Goal: Transaction & Acquisition: Purchase product/service

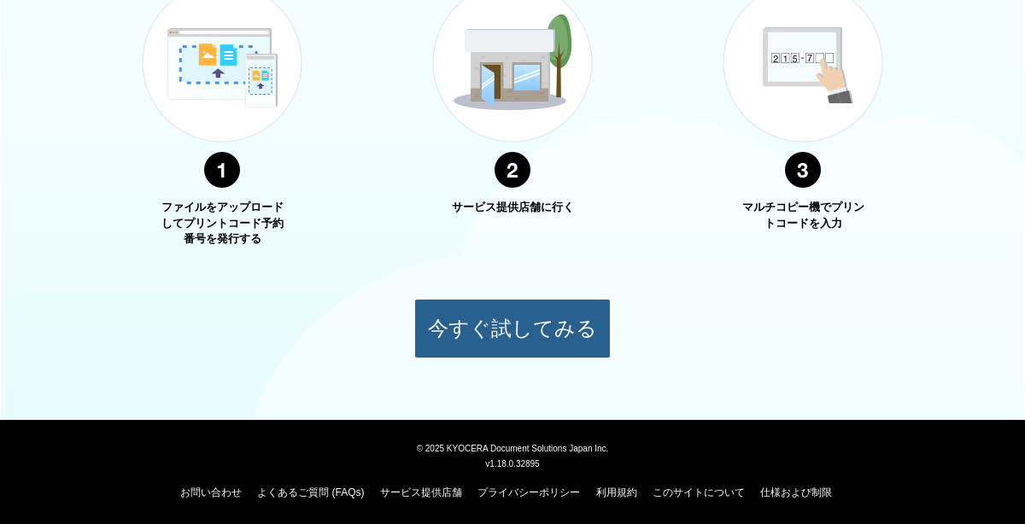
click at [576, 350] on button "今すぐ試してみる" at bounding box center [512, 329] width 196 height 60
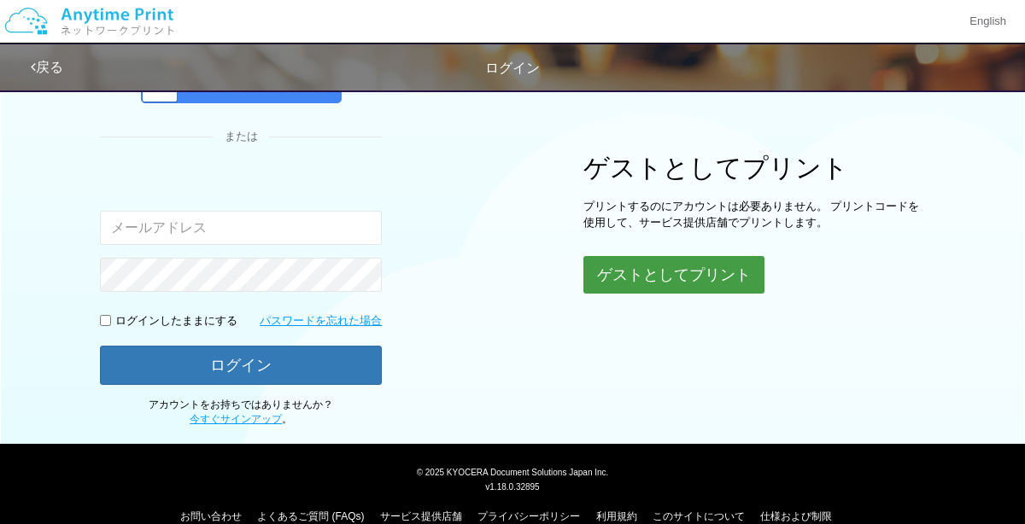
click at [746, 256] on button "ゲストとしてプリント" at bounding box center [673, 275] width 181 height 38
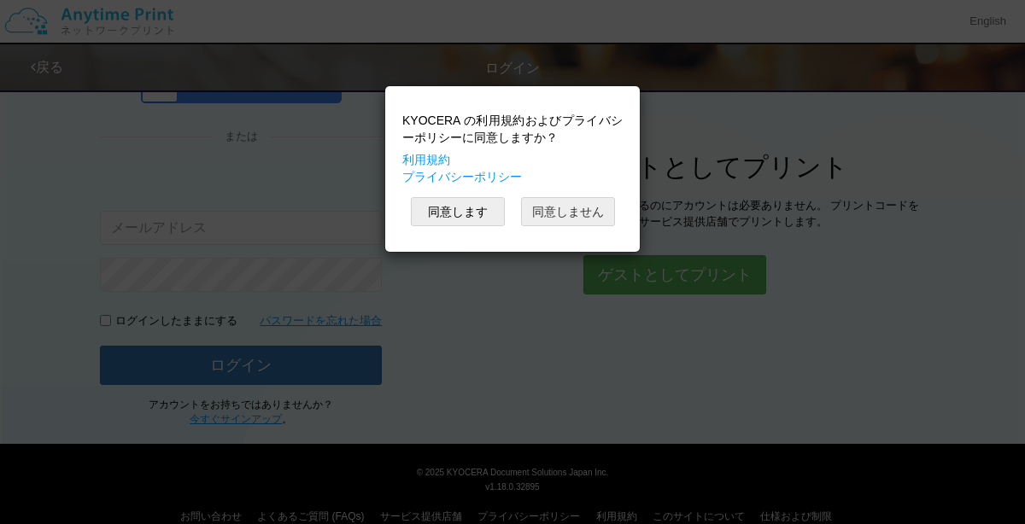
click at [595, 210] on button "同意しません" at bounding box center [568, 211] width 94 height 29
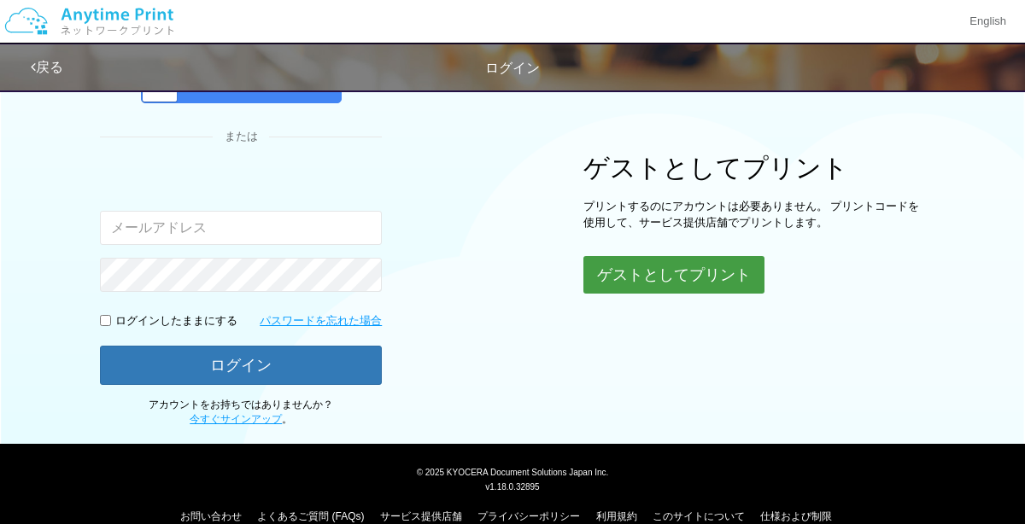
click at [647, 276] on button "ゲストとしてプリント" at bounding box center [673, 275] width 181 height 38
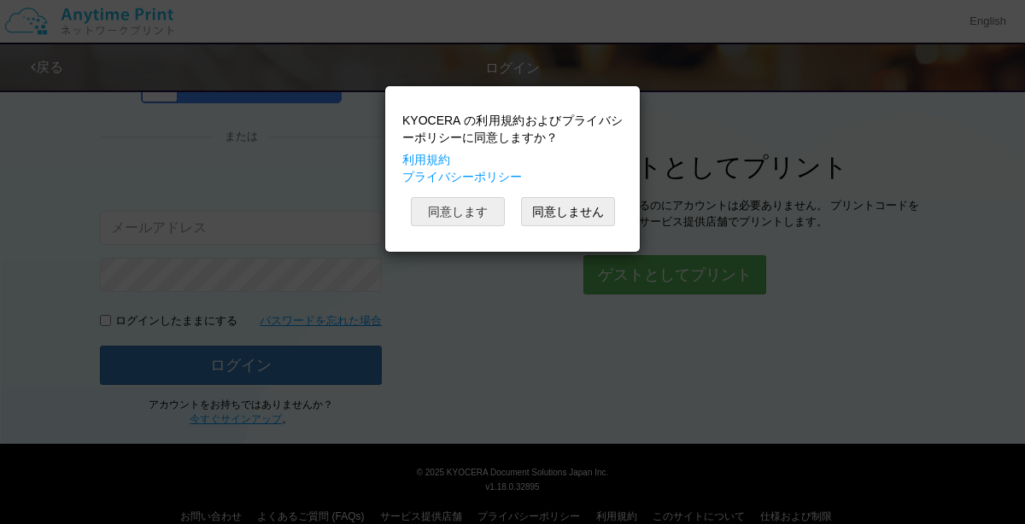
click at [466, 216] on button "同意します" at bounding box center [458, 211] width 94 height 29
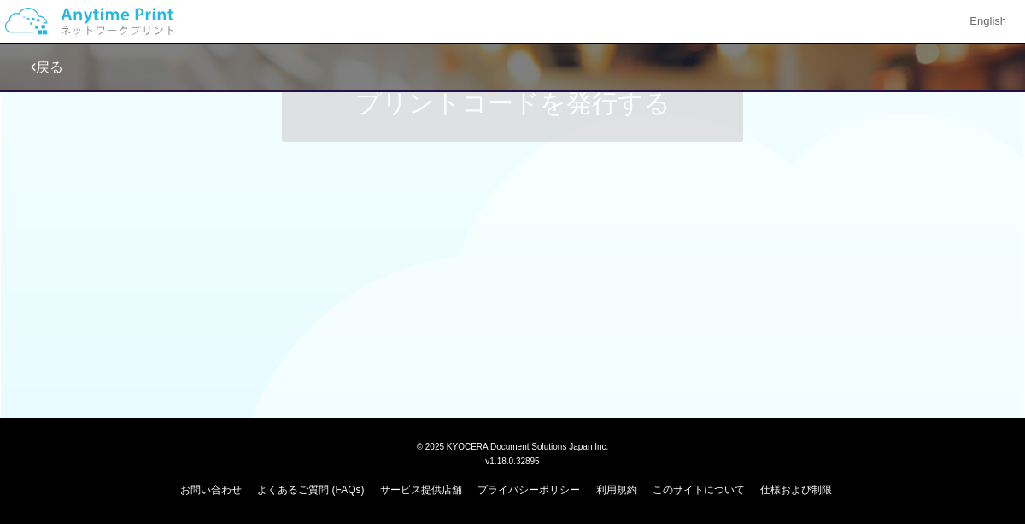
scroll to position [162, 0]
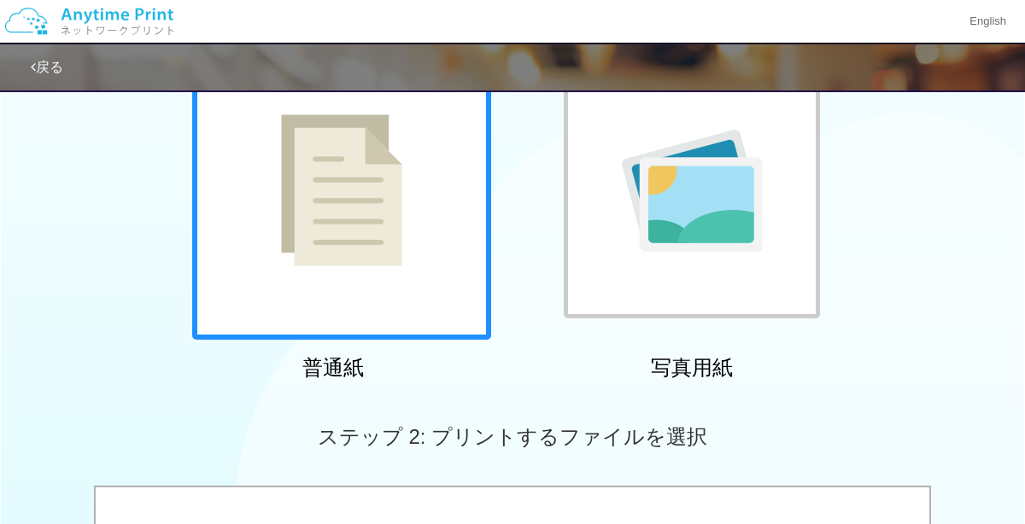
click at [675, 263] on div at bounding box center [692, 190] width 256 height 256
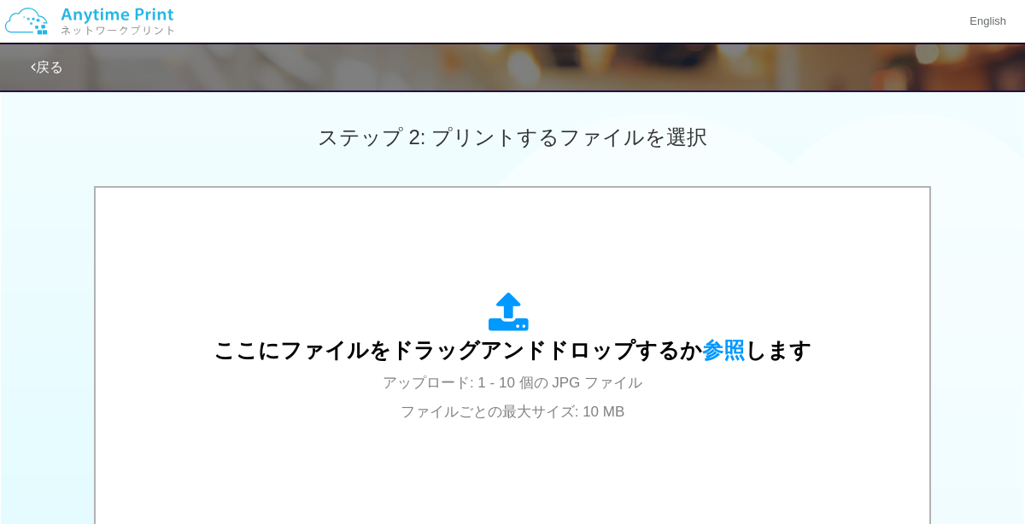
scroll to position [460, 0]
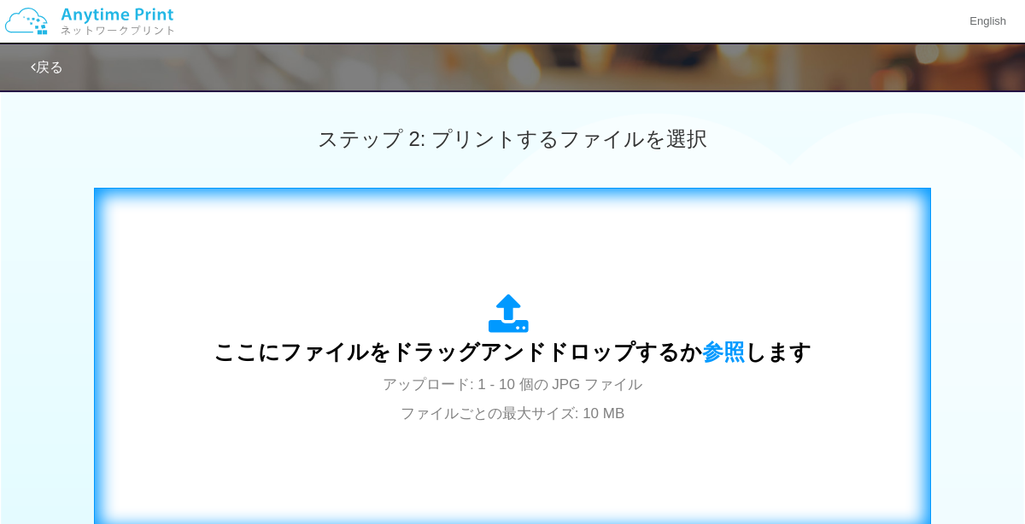
click at [593, 336] on div "ここにファイルをドラッグアンドドロップするか 参照 します アップロード: 1 - 10 個の JPG ファイル ファイルごとの最大サイズ: 10 MB" at bounding box center [512, 360] width 598 height 133
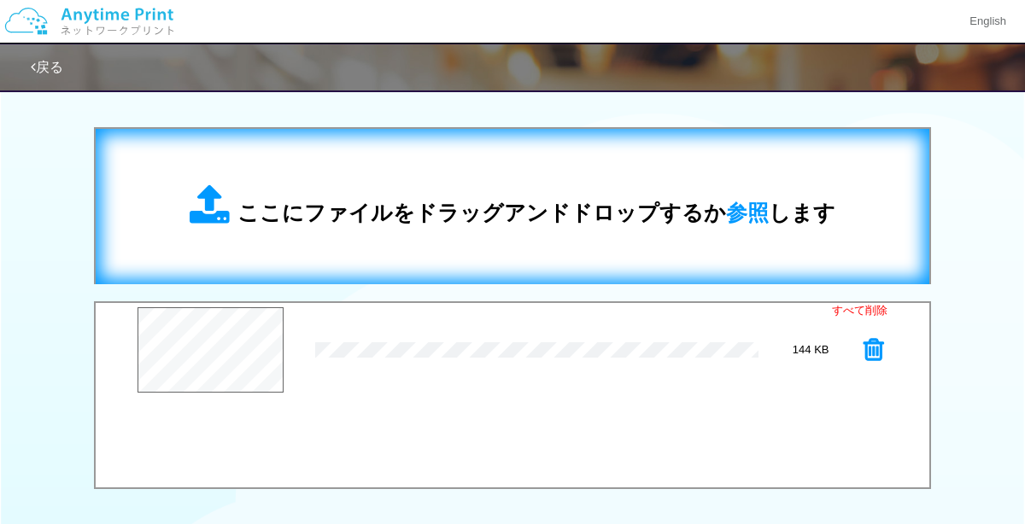
scroll to position [564, 0]
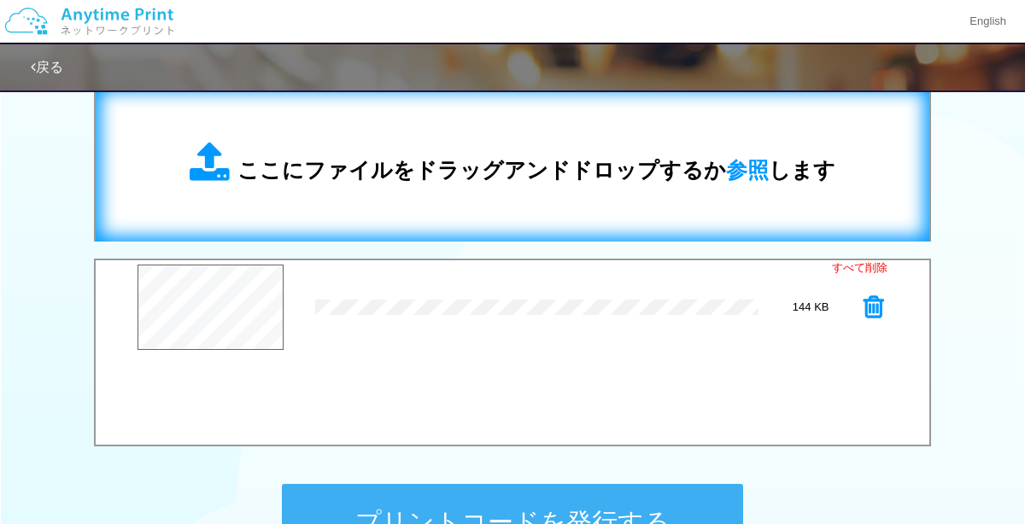
click at [401, 391] on div "すべて削除 プレビュー × G2UXQ_QawAAcRbp.jpg 144 KB" at bounding box center [512, 353] width 837 height 188
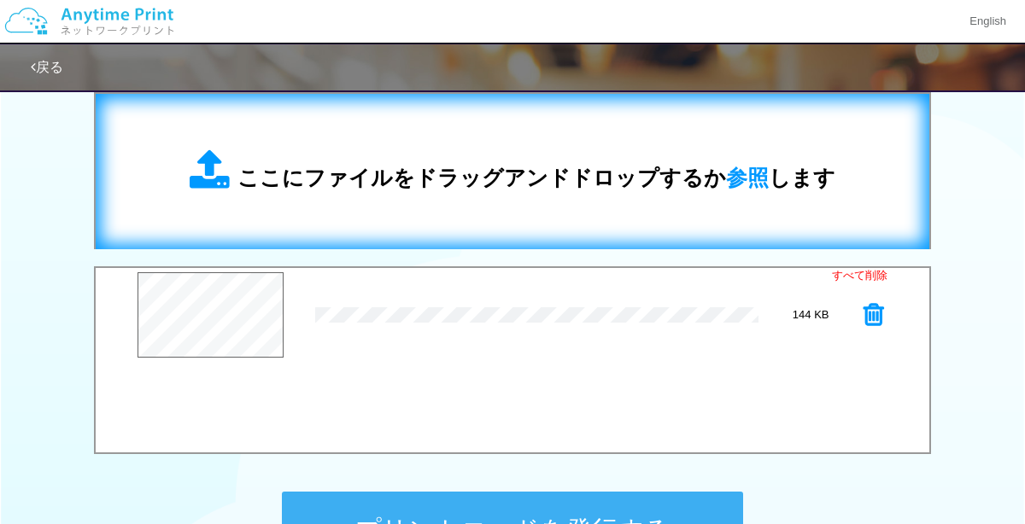
scroll to position [522, 0]
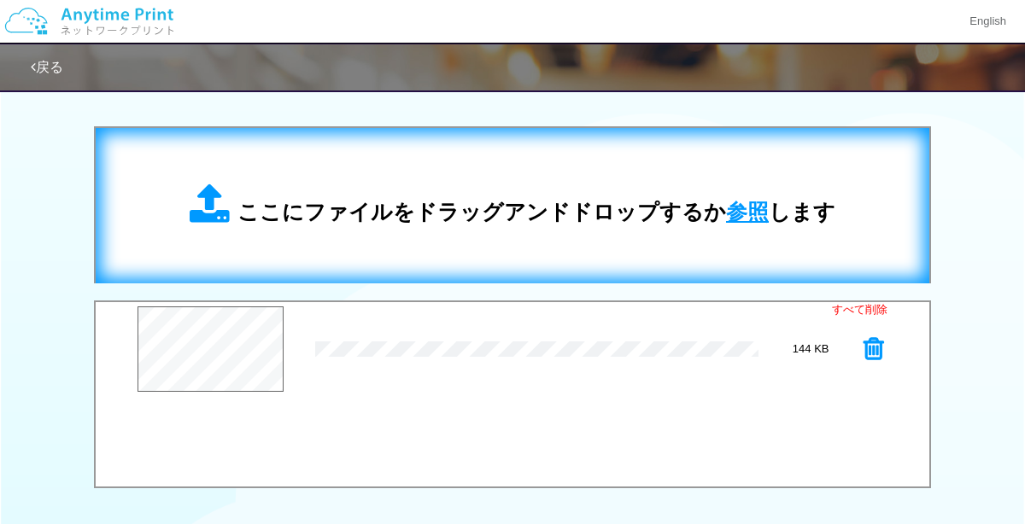
click at [739, 220] on span "参照" at bounding box center [747, 212] width 43 height 24
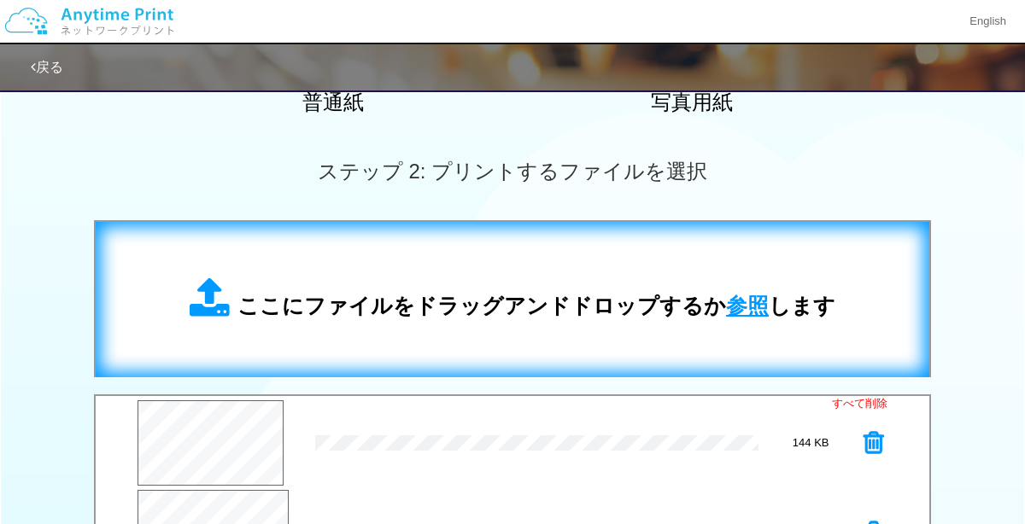
scroll to position [436, 0]
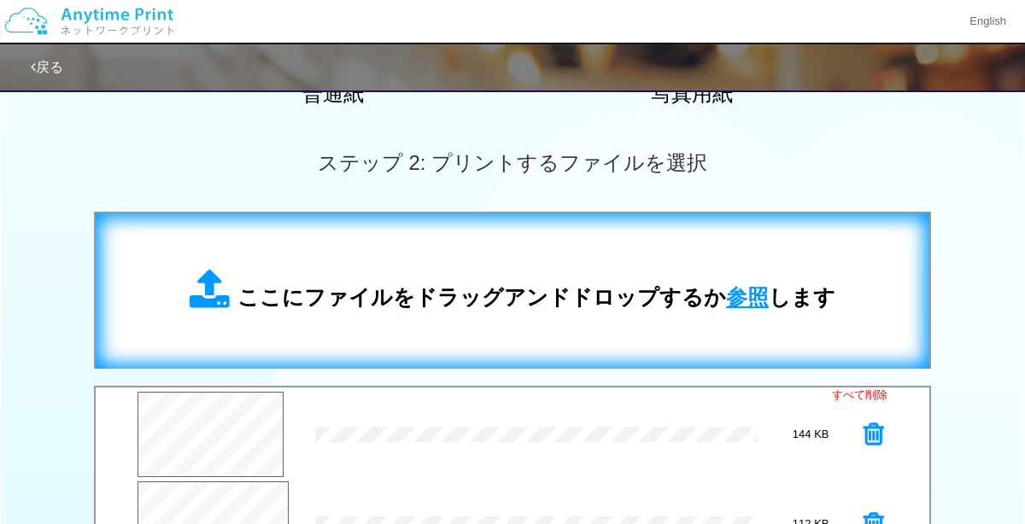
click at [744, 299] on span "参照" at bounding box center [747, 297] width 43 height 24
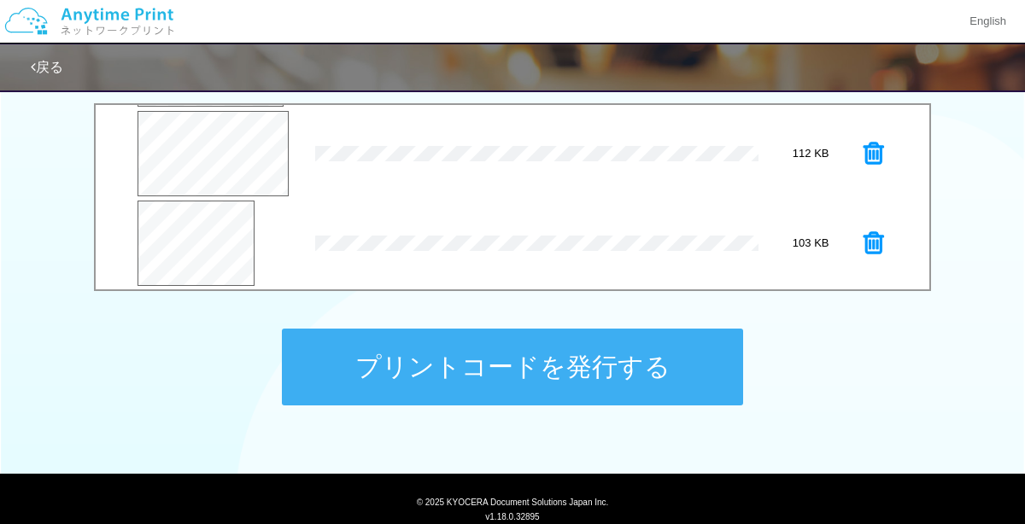
scroll to position [718, 0]
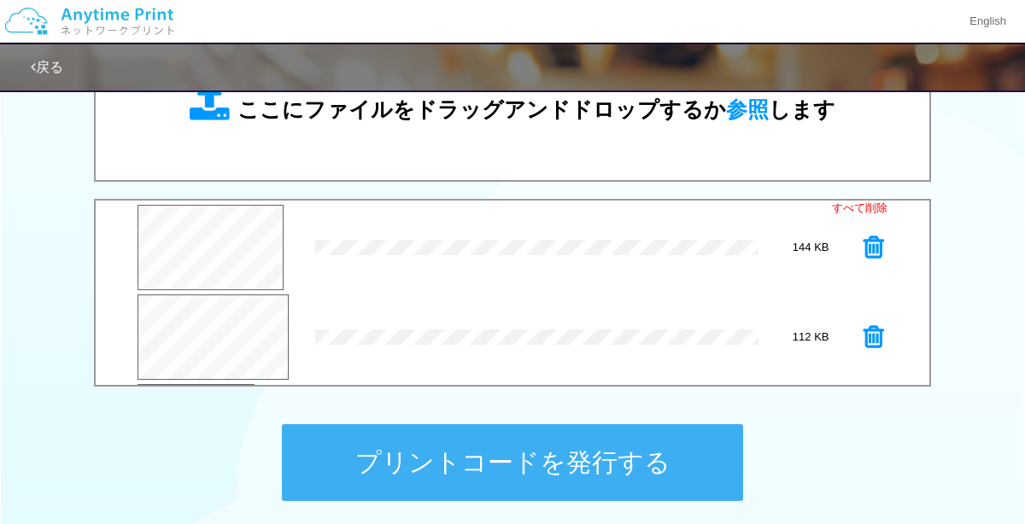
scroll to position [88, 0]
click at [879, 334] on icon at bounding box center [873, 339] width 20 height 26
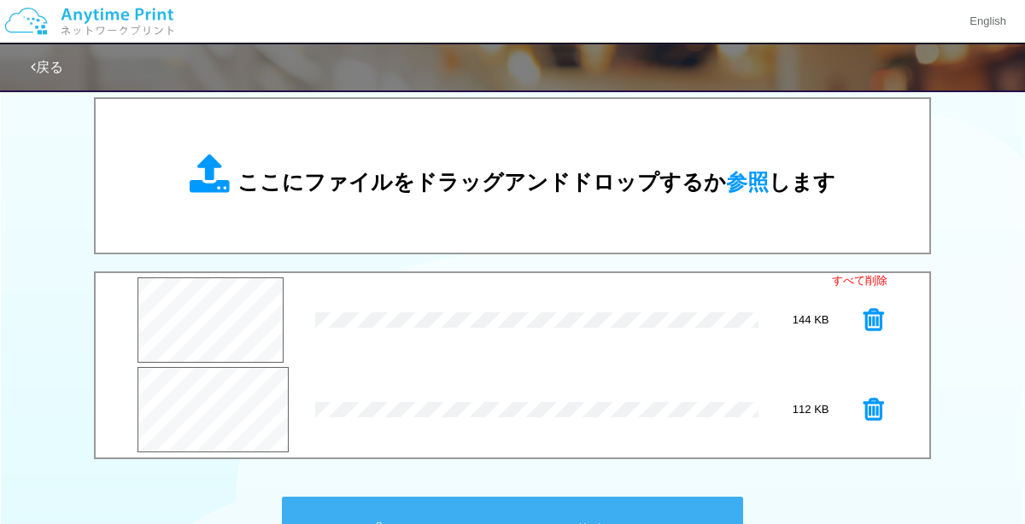
click at [878, 313] on icon at bounding box center [873, 320] width 20 height 26
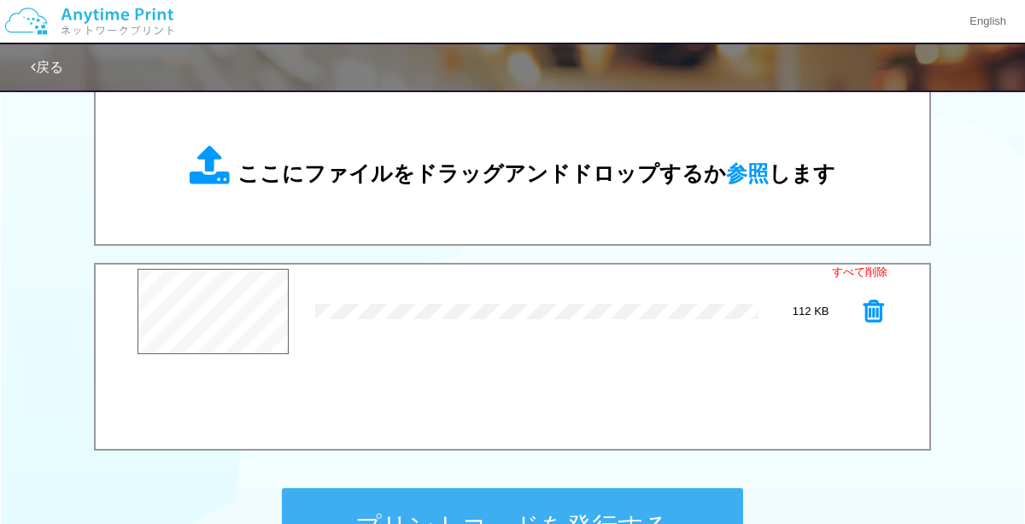
scroll to position [564, 0]
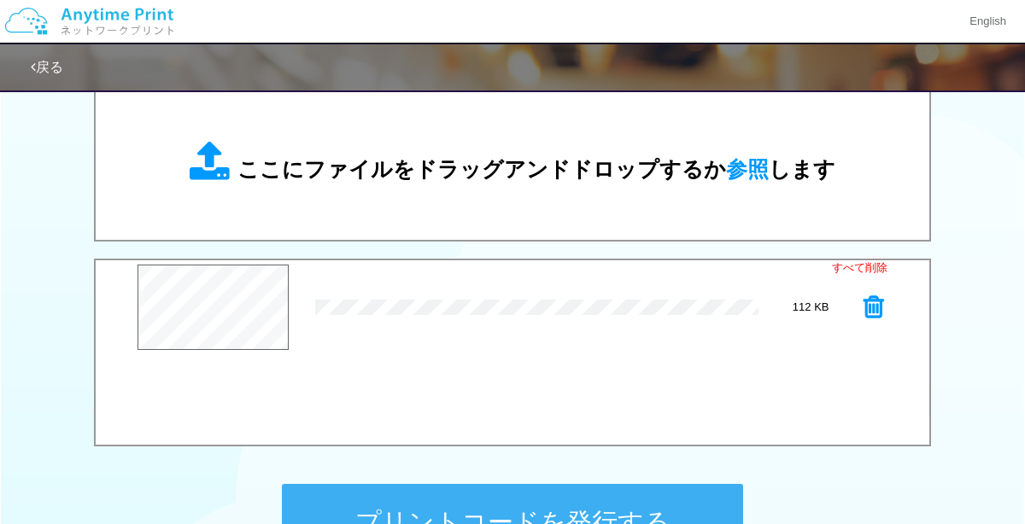
click at [878, 304] on icon at bounding box center [873, 308] width 20 height 26
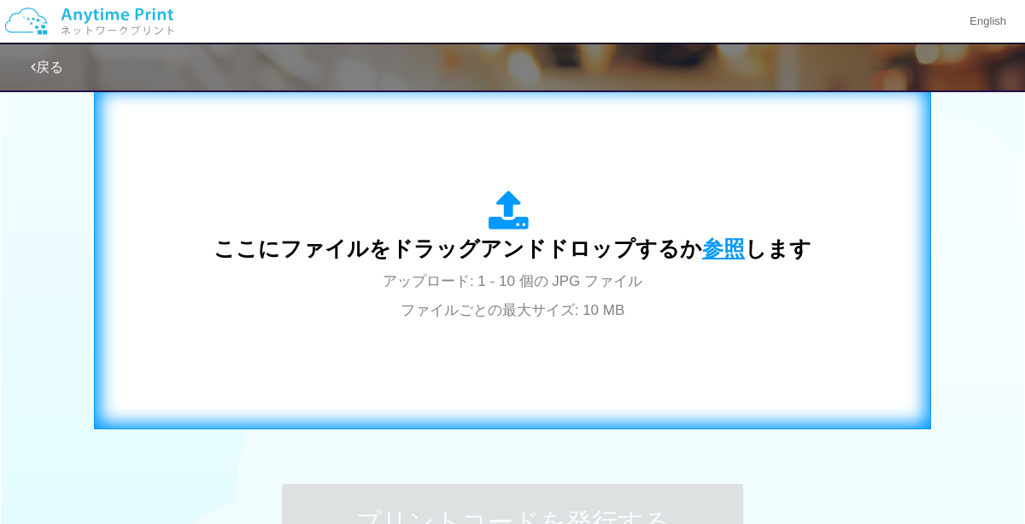
click at [714, 246] on span "参照" at bounding box center [723, 249] width 43 height 24
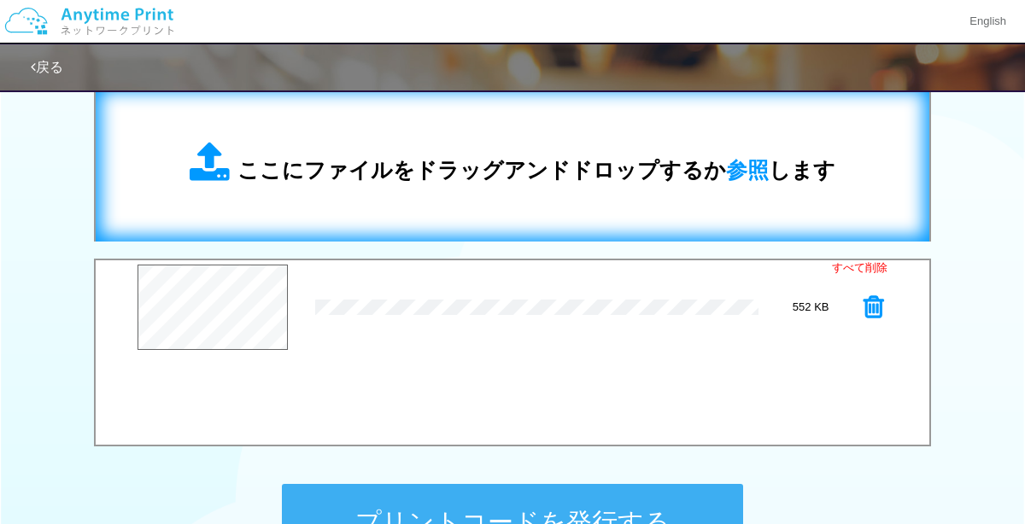
click at [733, 171] on span "参照" at bounding box center [747, 170] width 43 height 24
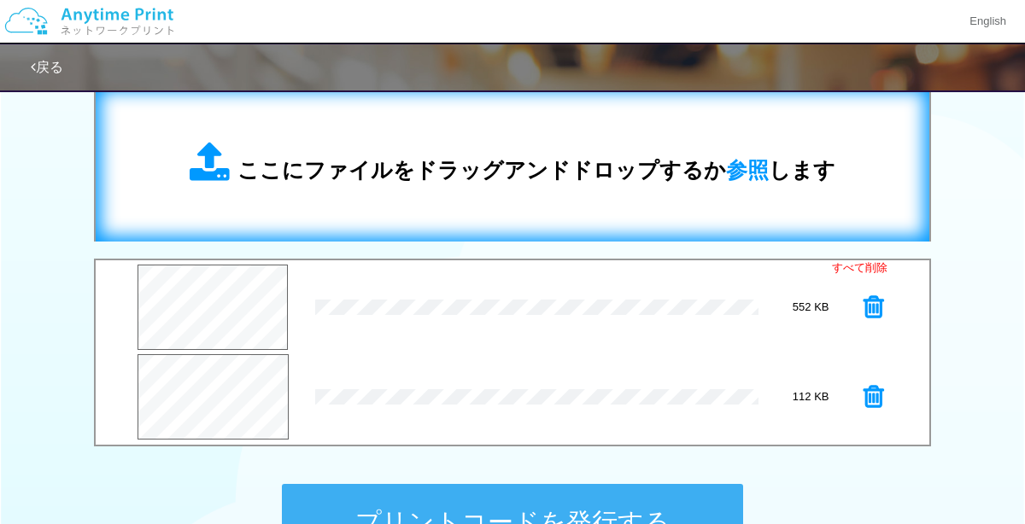
click at [876, 299] on icon at bounding box center [873, 308] width 20 height 26
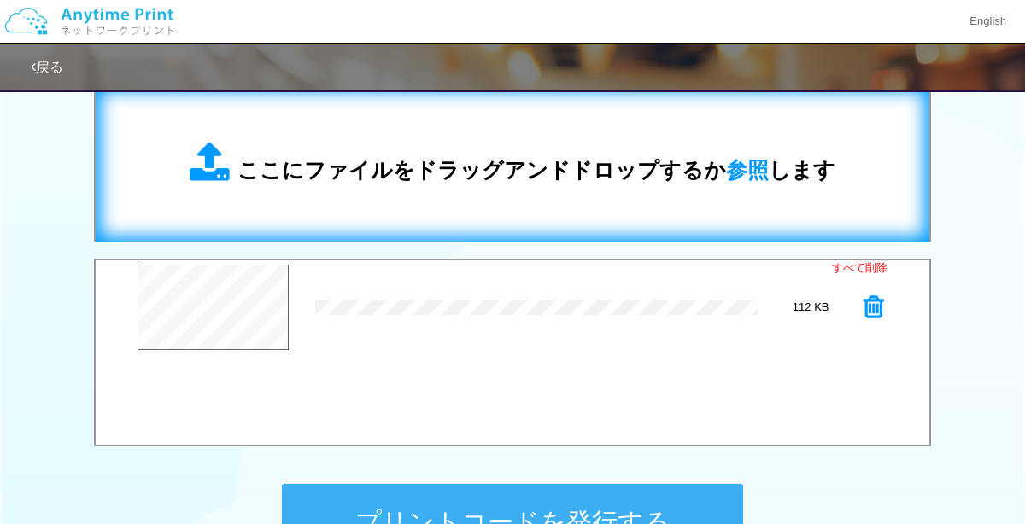
click at [868, 371] on div "すべて削除 プレビュー × _GOODDAY_-thumb-700xauto-238680.jpg 112 KB" at bounding box center [512, 353] width 837 height 188
click at [873, 367] on div "すべて削除 プレビュー × _GOODDAY_-thumb-700xauto-238680.jpg 112 KB" at bounding box center [512, 353] width 837 height 188
click at [868, 300] on icon at bounding box center [873, 308] width 20 height 26
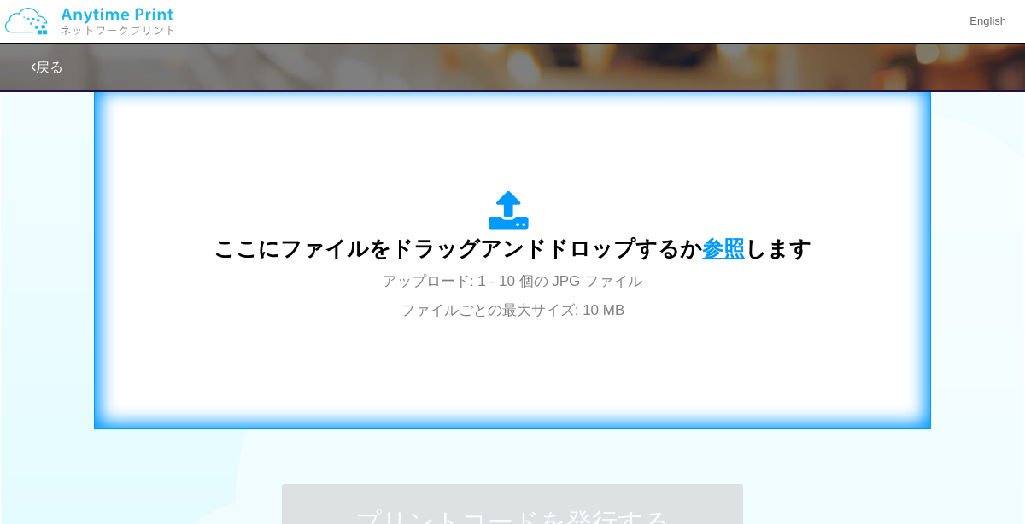
click at [702, 255] on span "参照" at bounding box center [723, 249] width 43 height 24
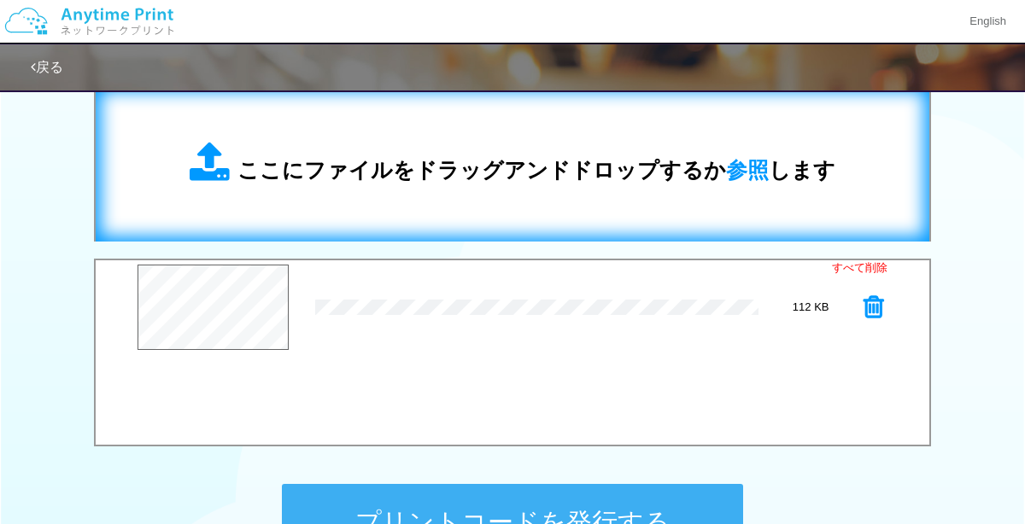
click at [716, 198] on div "ここにファイルをドラッグアンドドロップするか 参照 します" at bounding box center [512, 163] width 799 height 121
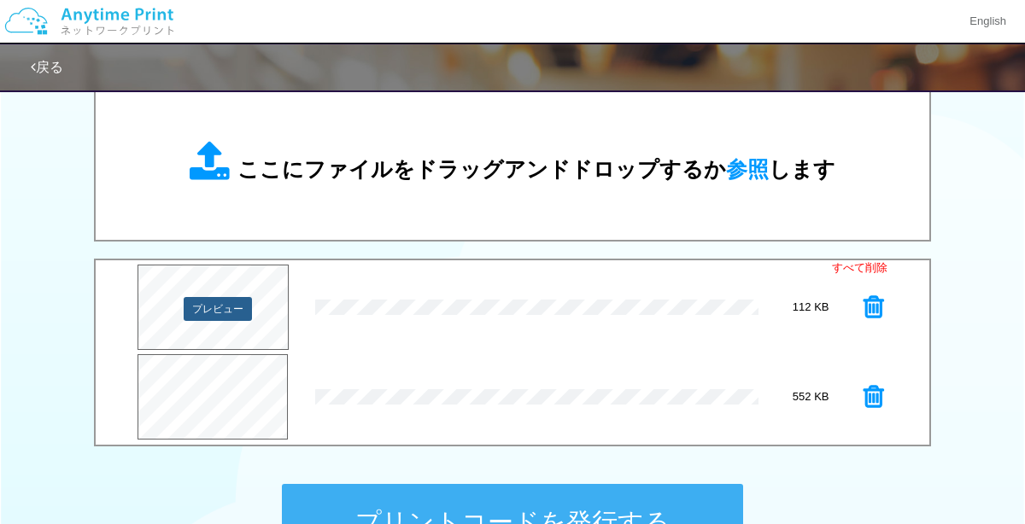
click at [194, 301] on button "プレビュー" at bounding box center [218, 309] width 68 height 24
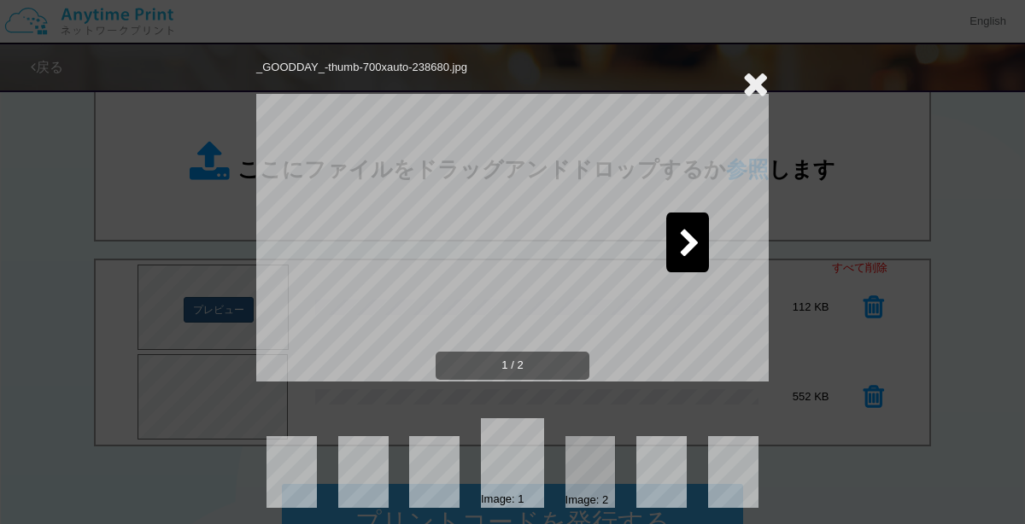
click at [583, 497] on div "Image: 2" at bounding box center [587, 501] width 44 height 16
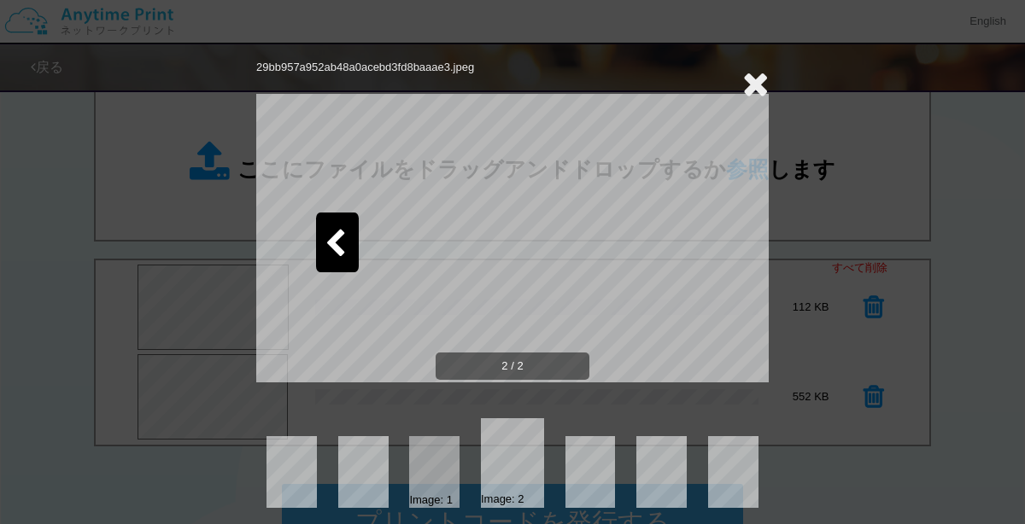
click at [433, 462] on div at bounding box center [434, 472] width 50 height 72
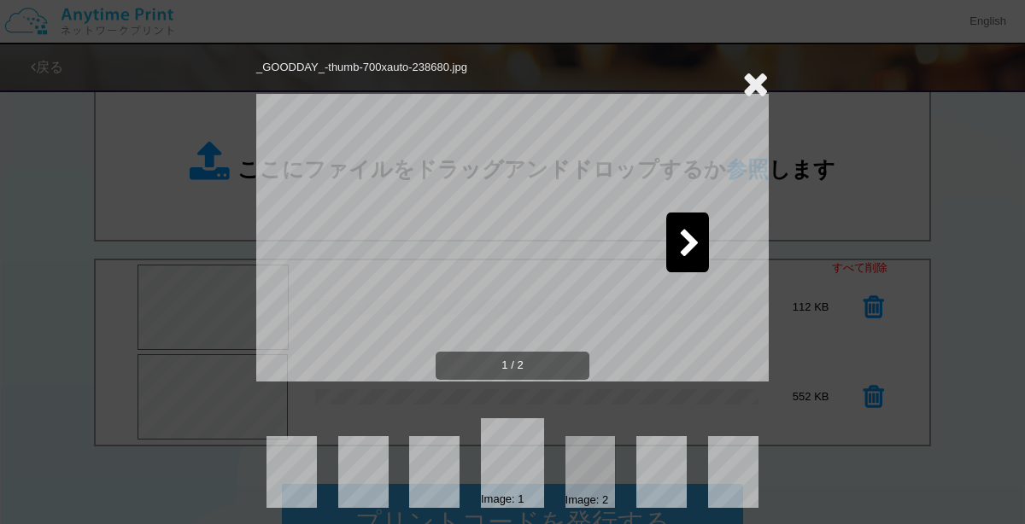
click at [745, 86] on icon at bounding box center [755, 84] width 26 height 34
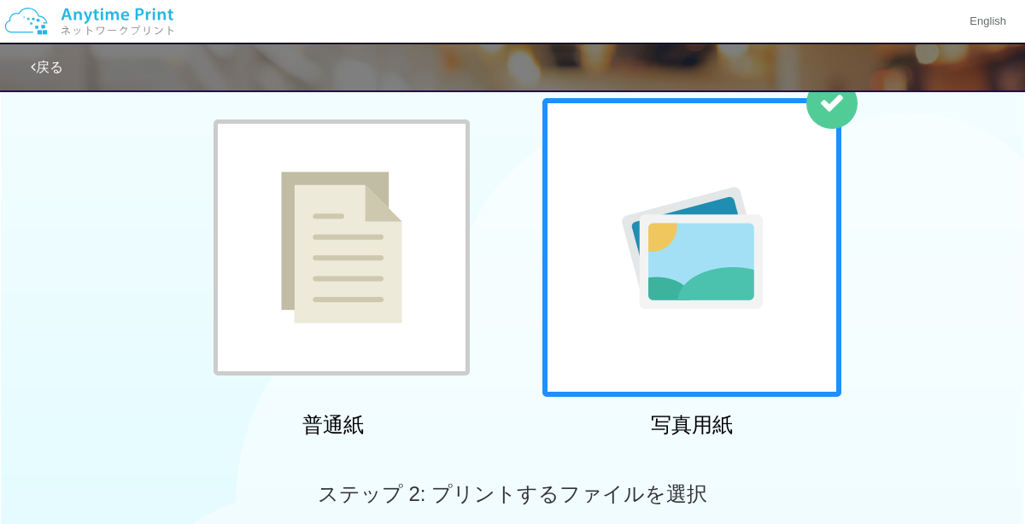
scroll to position [0, 0]
